Goal: Check status: Check status

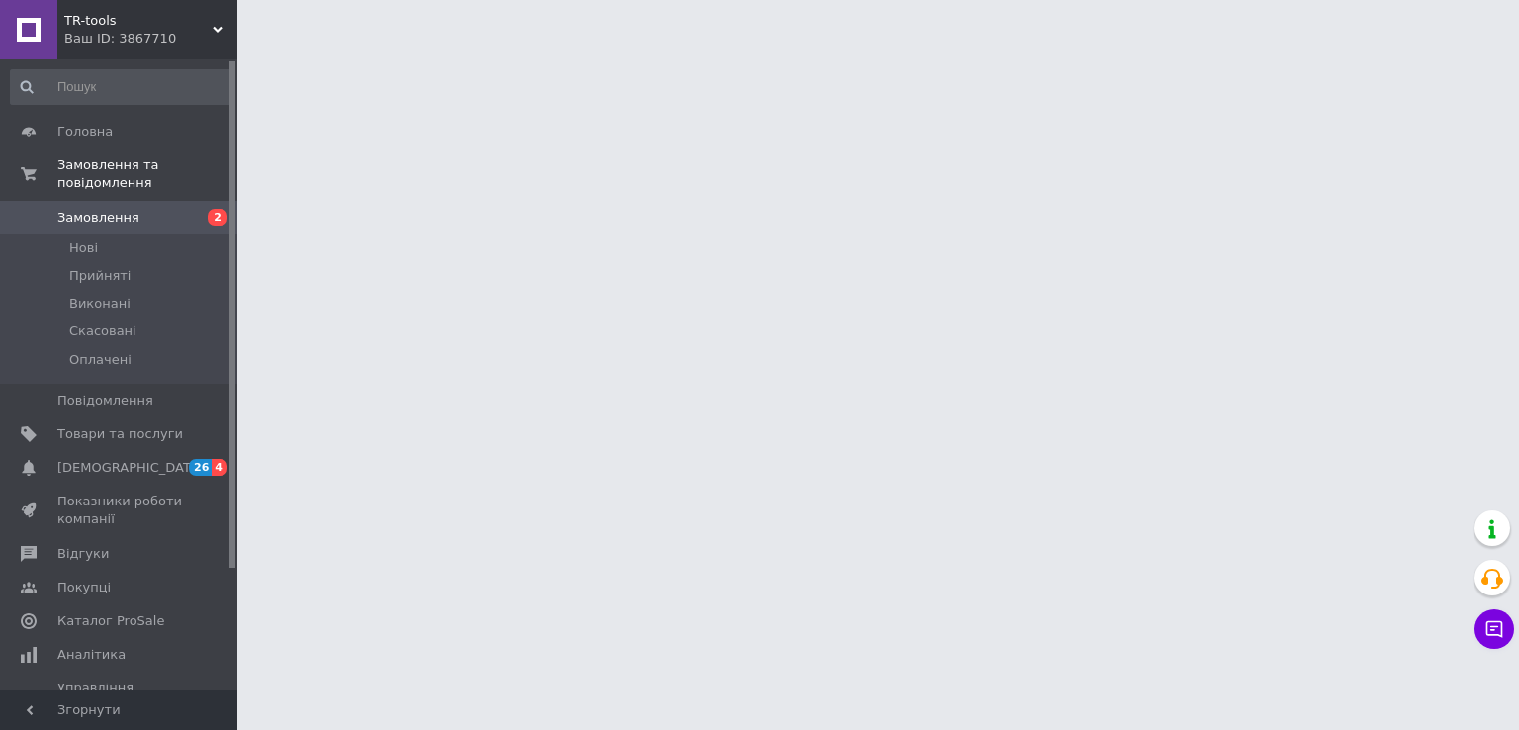
click at [77, 209] on span "Замовлення" at bounding box center [98, 218] width 82 height 18
click at [86, 209] on span "Замовлення" at bounding box center [98, 218] width 82 height 18
click at [91, 209] on span "Замовлення" at bounding box center [98, 218] width 82 height 18
click at [108, 158] on span "Замовлення та повідомлення" at bounding box center [147, 174] width 180 height 36
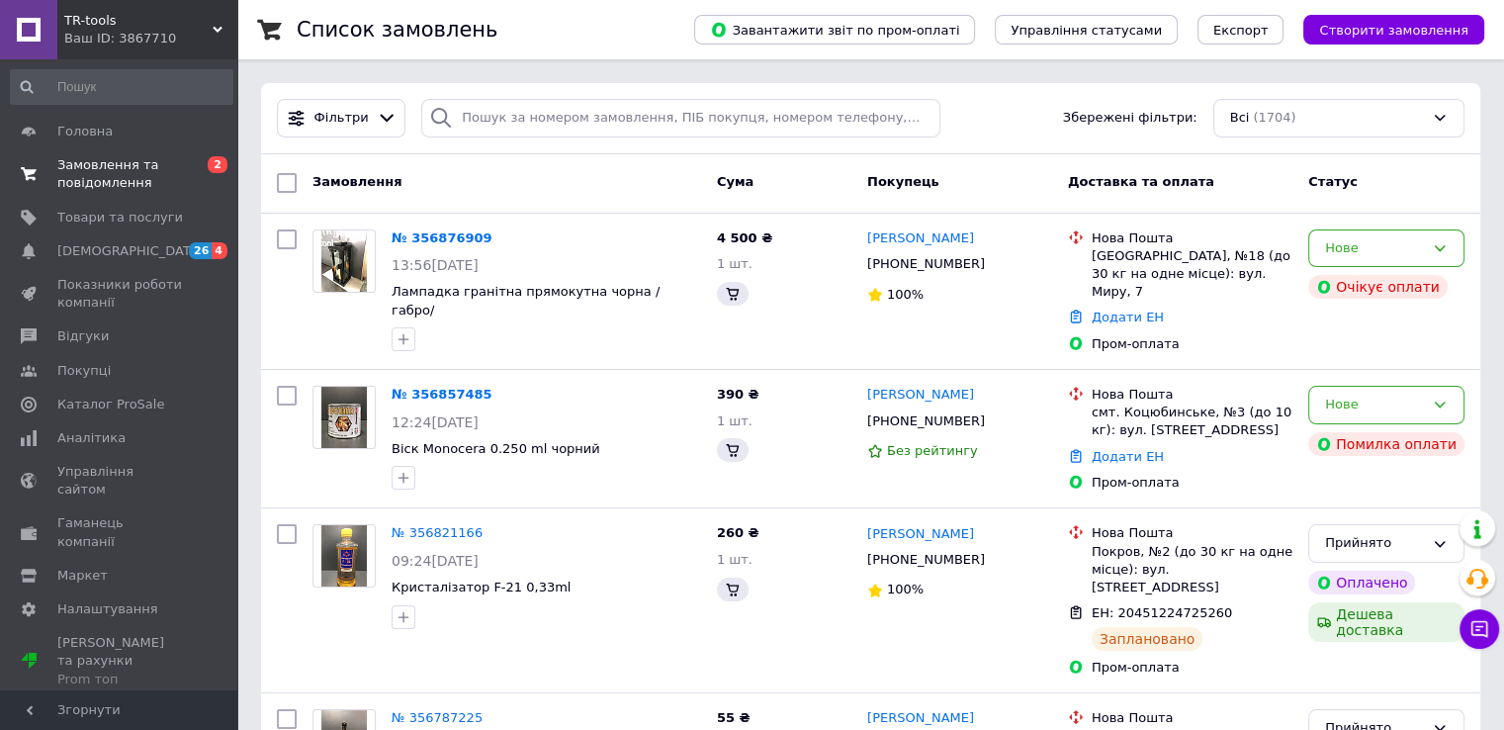
click at [117, 167] on span "Замовлення та повідомлення" at bounding box center [120, 174] width 126 height 36
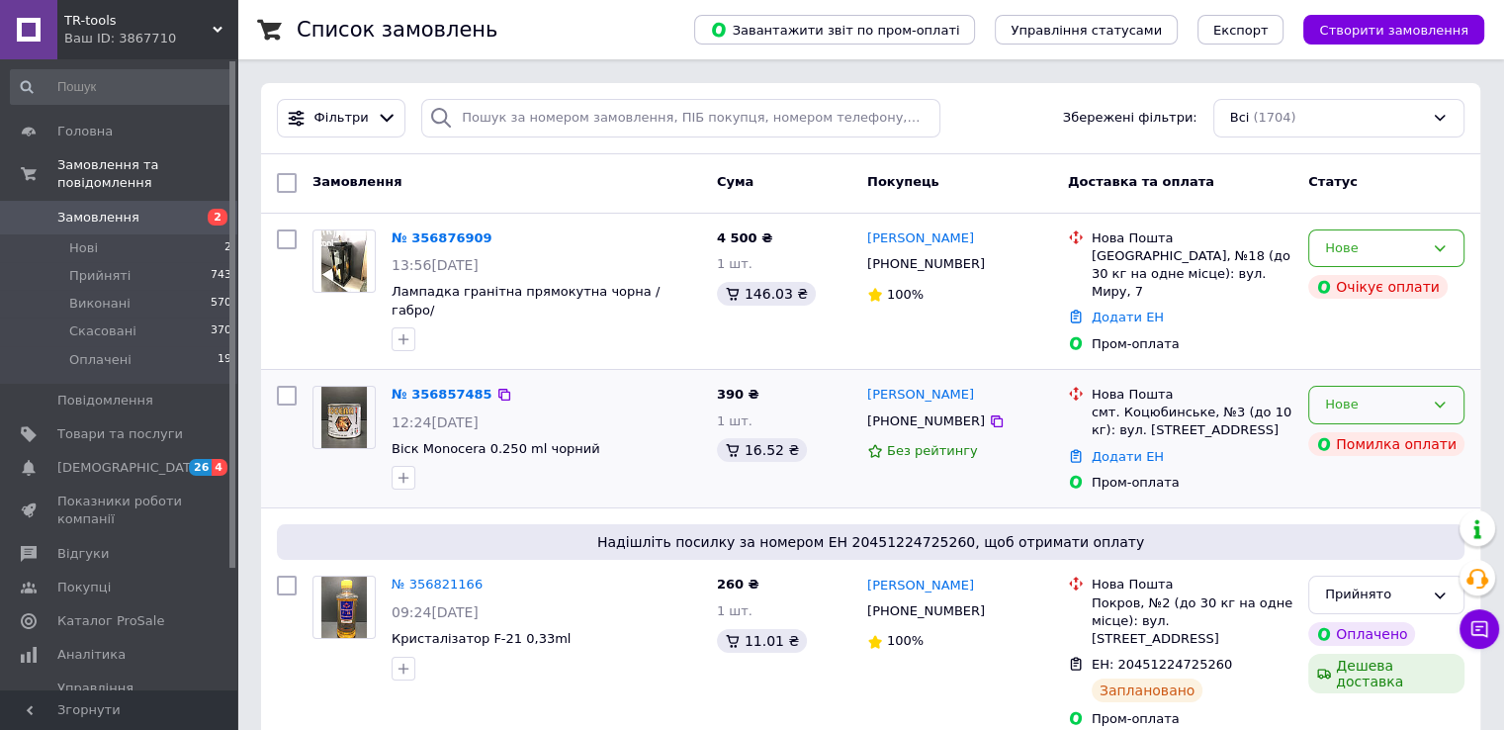
click at [1439, 396] on icon at bounding box center [1440, 404] width 16 height 16
click at [1364, 500] on li "Скасовано" at bounding box center [1386, 518] width 154 height 37
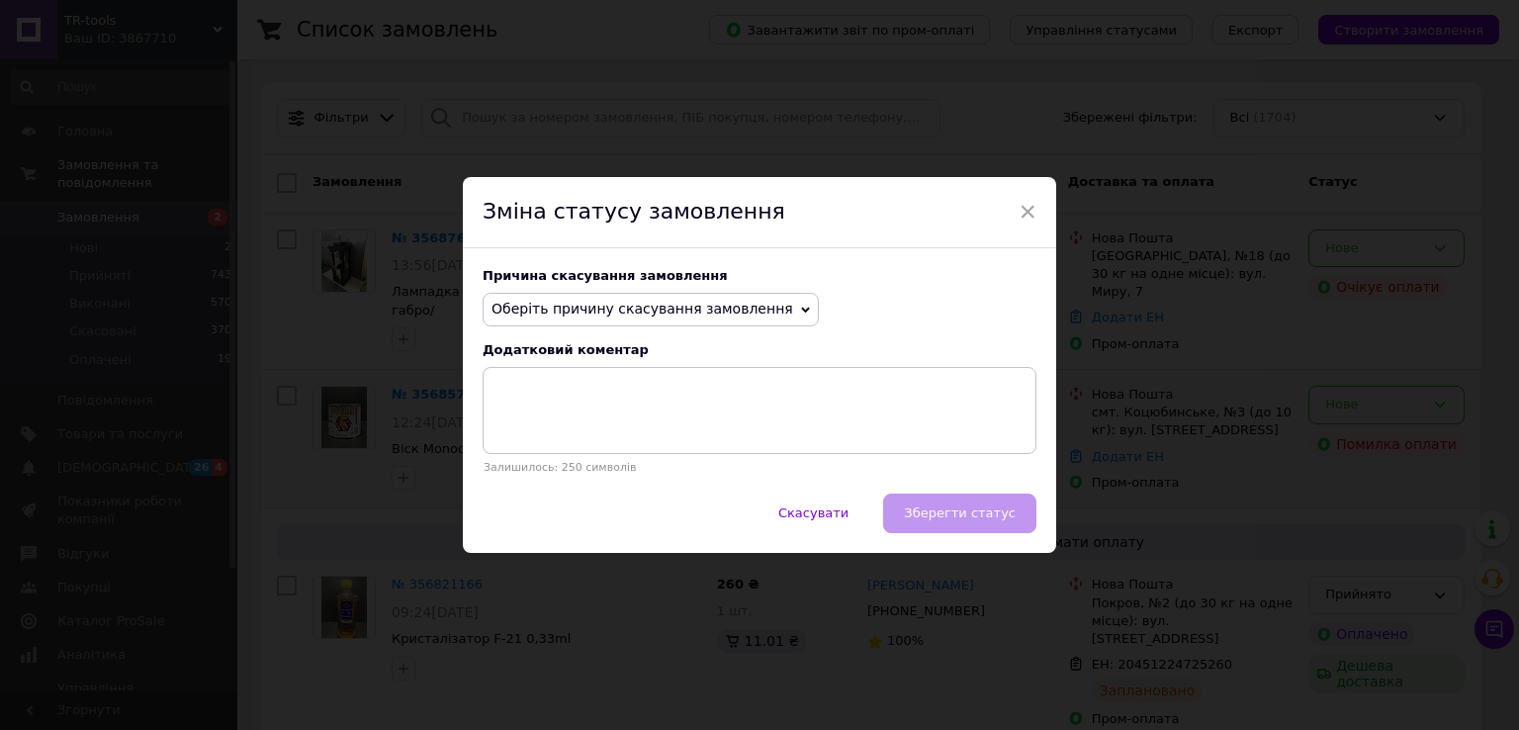
click at [801, 309] on icon at bounding box center [805, 310] width 9 height 6
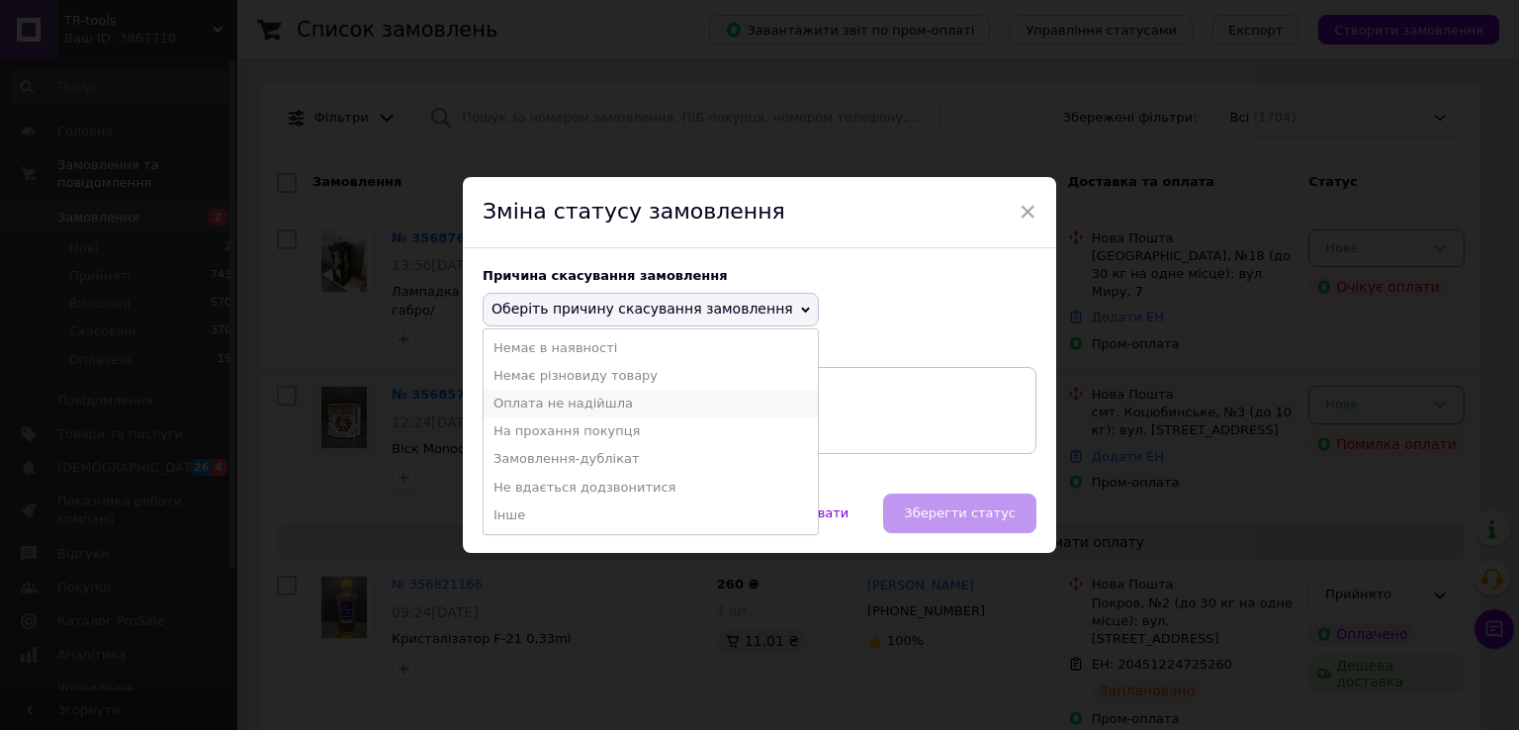
click at [588, 406] on li "Оплата не надійшла" at bounding box center [650, 404] width 334 height 28
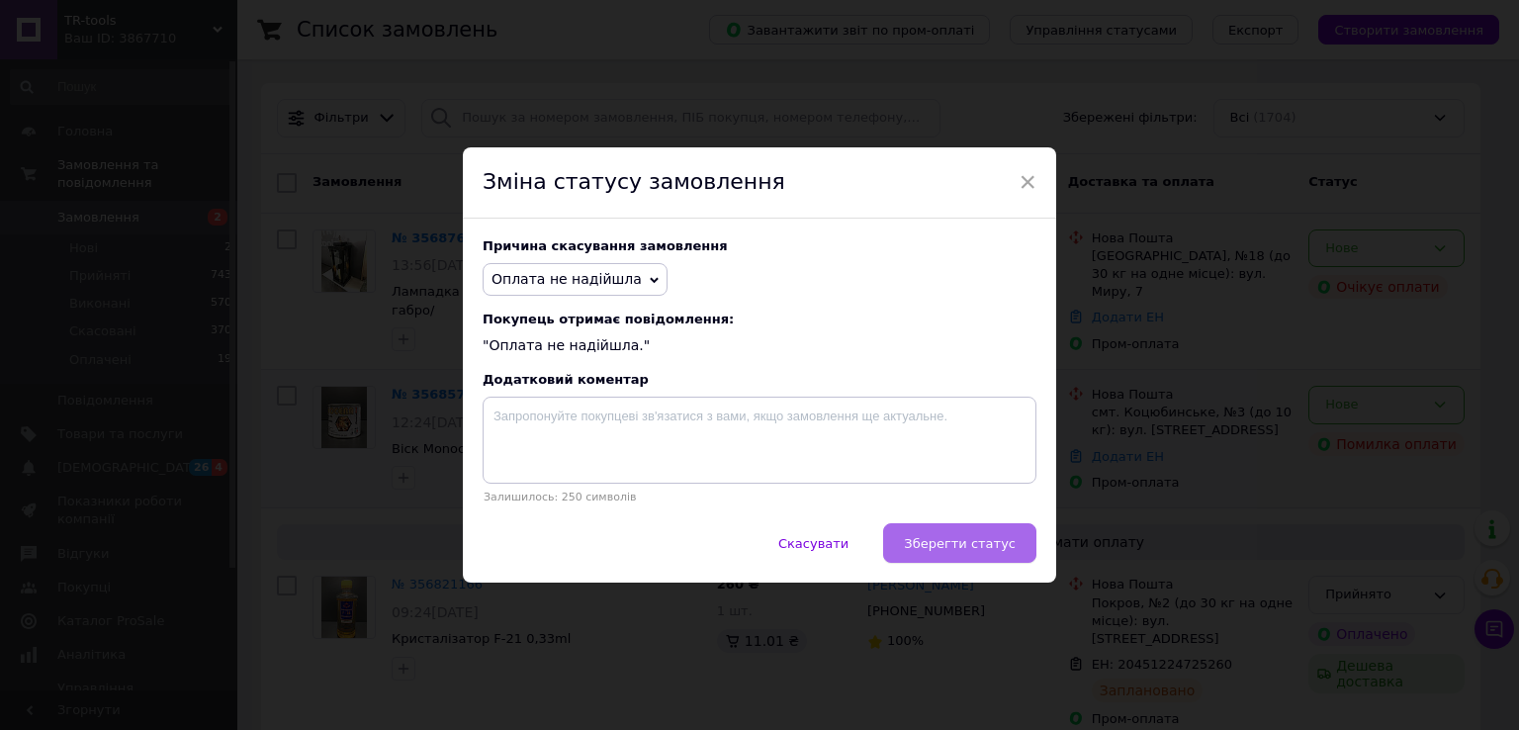
click at [910, 542] on button "Зберегти статус" at bounding box center [959, 543] width 153 height 40
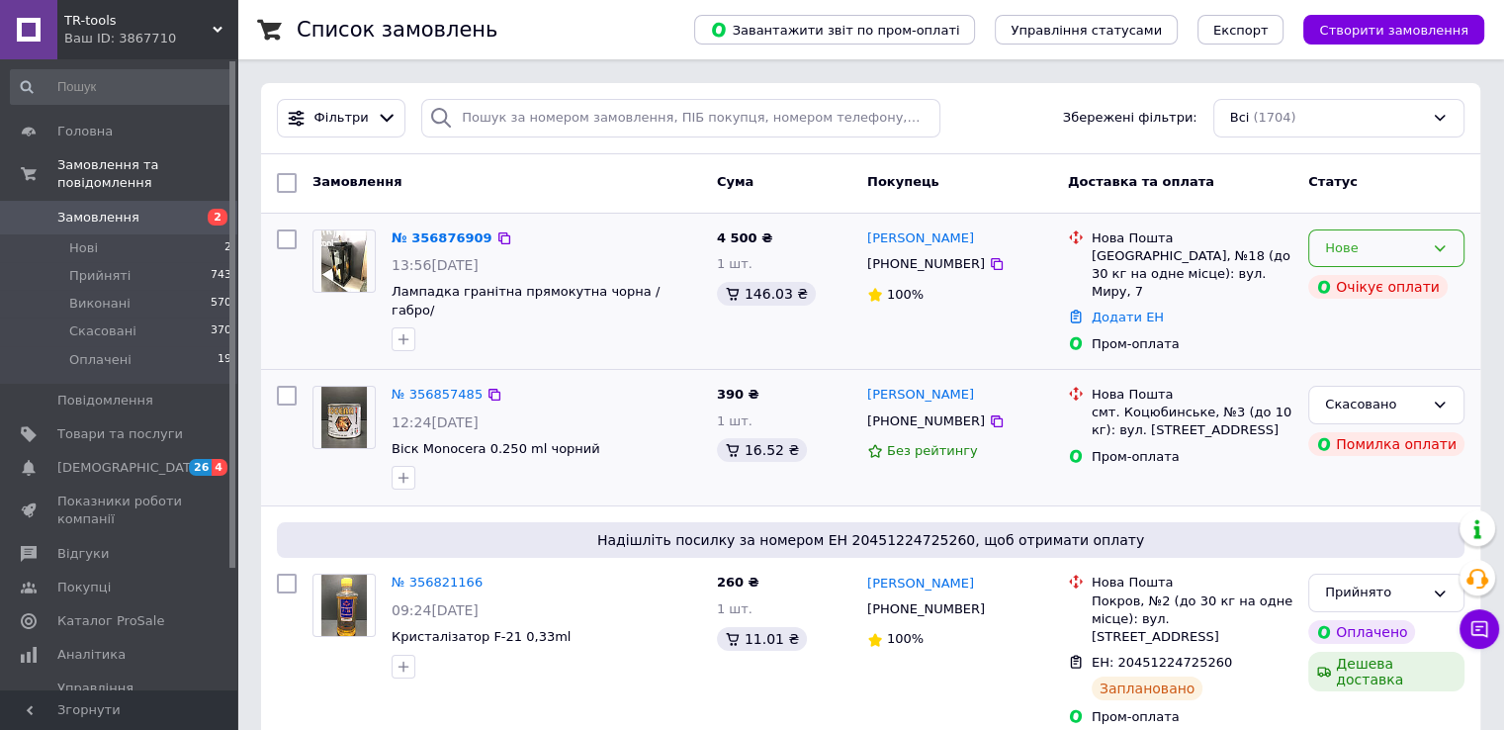
click at [1441, 241] on icon at bounding box center [1440, 248] width 16 height 16
click at [1391, 290] on li "Прийнято" at bounding box center [1386, 289] width 154 height 37
